Goal: Information Seeking & Learning: Learn about a topic

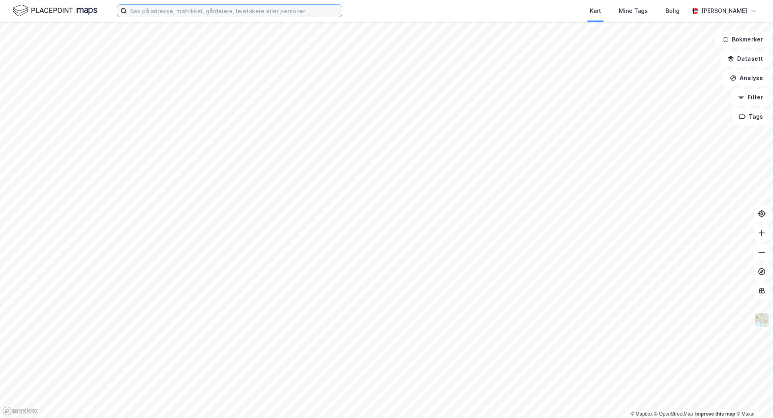
click at [214, 9] on input at bounding box center [234, 11] width 215 height 12
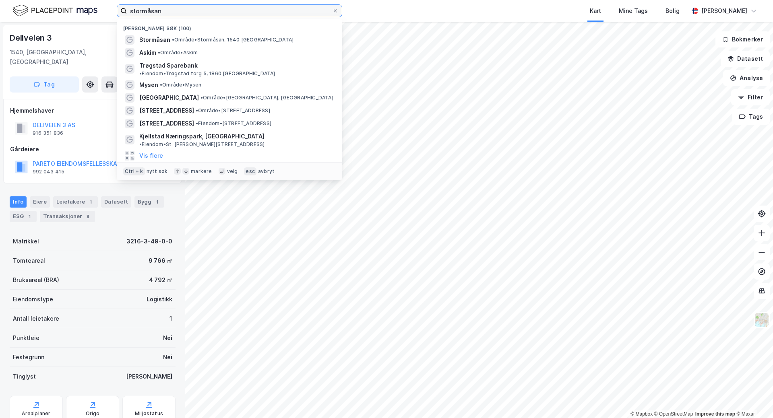
click at [321, 7] on input "stormåsan" at bounding box center [229, 11] width 205 height 12
click at [321, 8] on input "stormåsan" at bounding box center [229, 11] width 205 height 12
click at [321, 7] on input "stormåsan" at bounding box center [229, 11] width 205 height 12
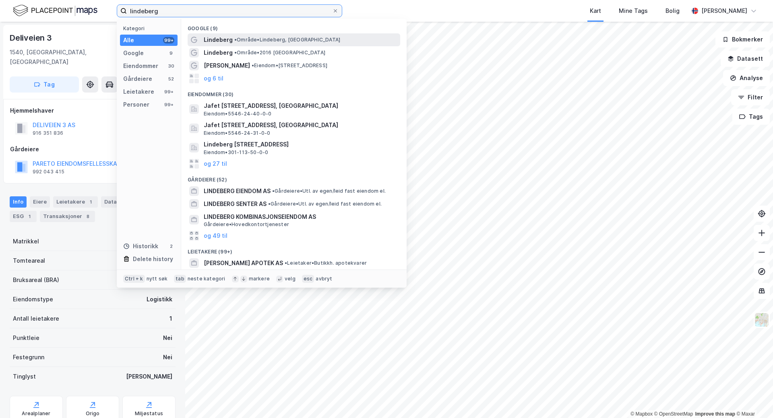
type input "lindeberg"
click at [264, 37] on span "• Område • [GEOGRAPHIC_DATA], 1069 [GEOGRAPHIC_DATA]" at bounding box center [287, 40] width 106 height 6
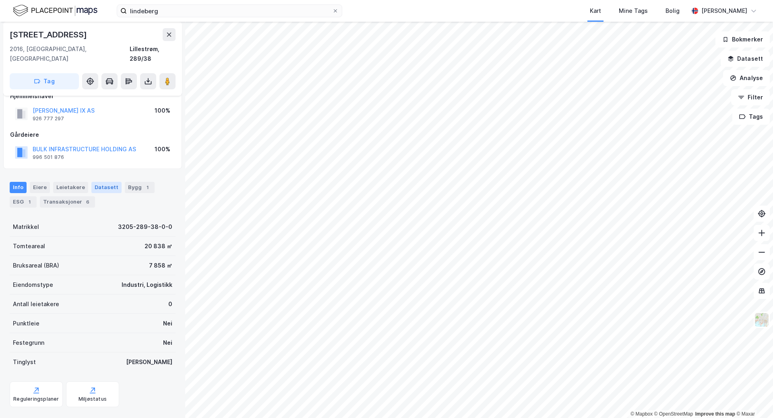
scroll to position [20, 0]
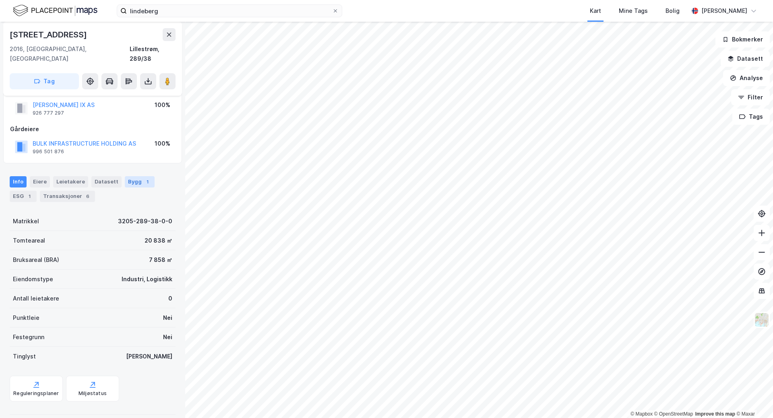
click at [125, 176] on div "Bygg 1" at bounding box center [140, 181] width 30 height 11
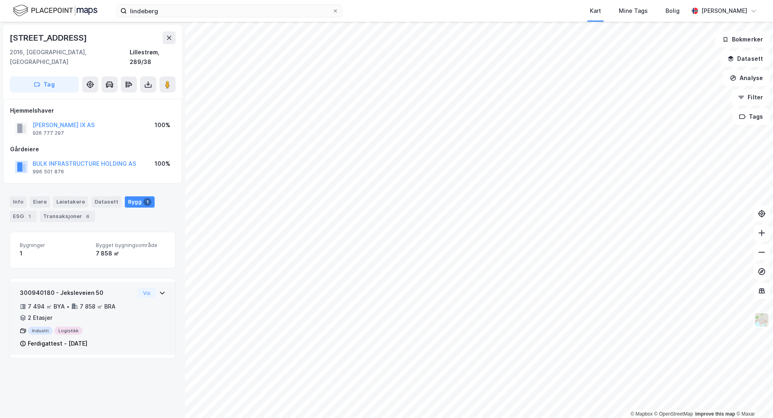
click at [116, 303] on div "7 494 ㎡ BYA • 7 858 ㎡ BRA • 2 Etasjer" at bounding box center [77, 312] width 115 height 21
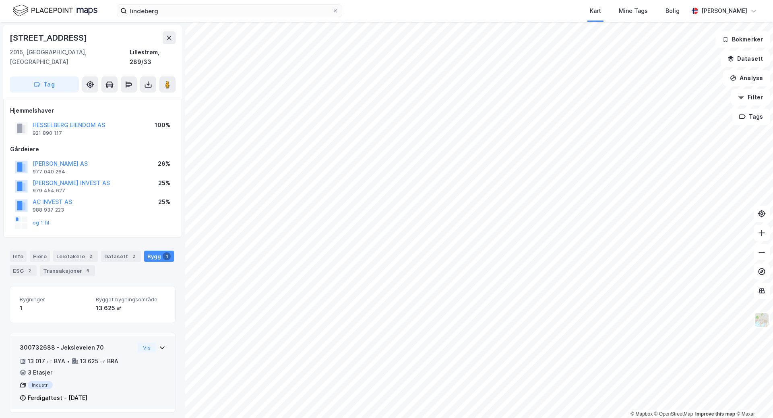
click at [120, 343] on div "300732688 - Jeksleveien 70" at bounding box center [77, 348] width 115 height 10
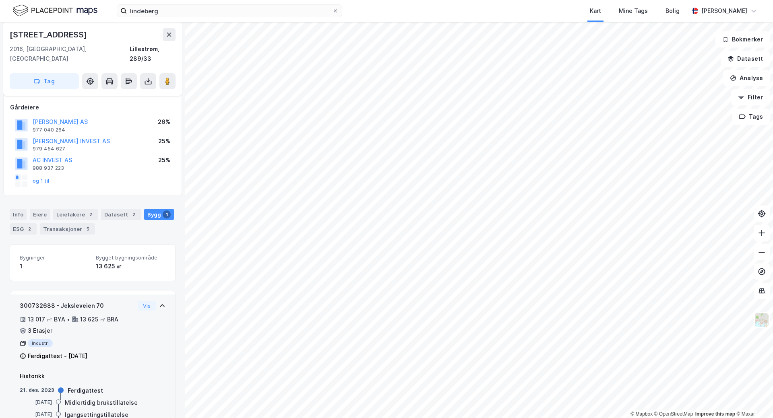
scroll to position [69, 0]
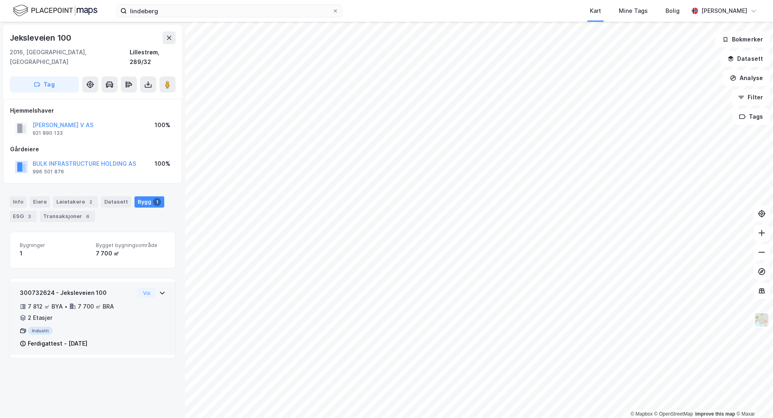
click at [109, 288] on div "300732624 - Jeksleveien 100" at bounding box center [77, 293] width 115 height 10
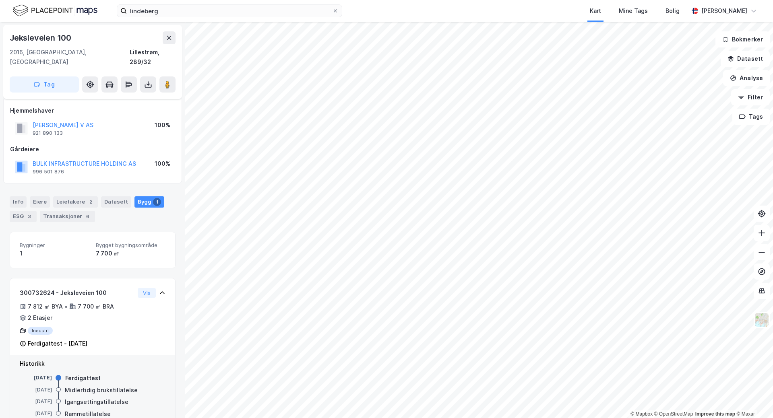
scroll to position [14, 0]
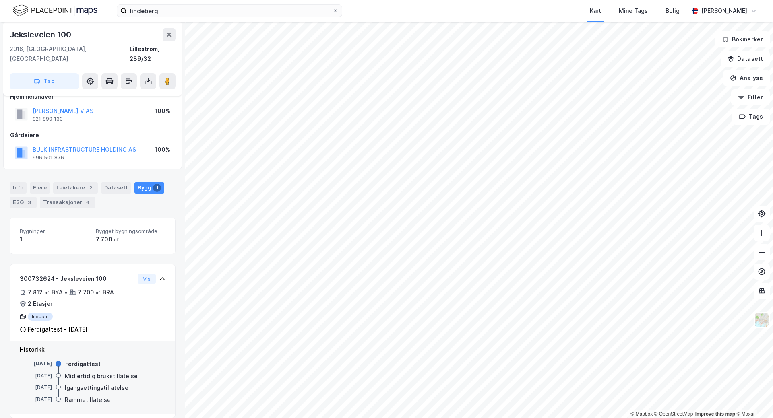
click at [84, 371] on div "Midlertidig brukstillatelse" at bounding box center [101, 376] width 73 height 10
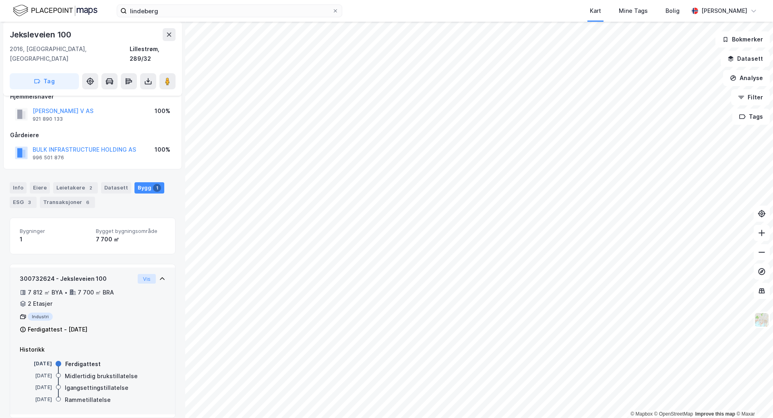
click at [140, 274] on button "Vis" at bounding box center [147, 279] width 18 height 10
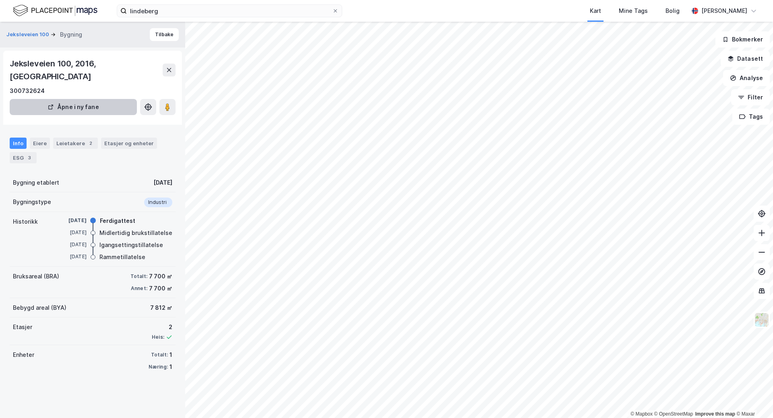
click at [73, 99] on button "Åpne i ny fane" at bounding box center [73, 107] width 127 height 16
